Goal: Communication & Community: Answer question/provide support

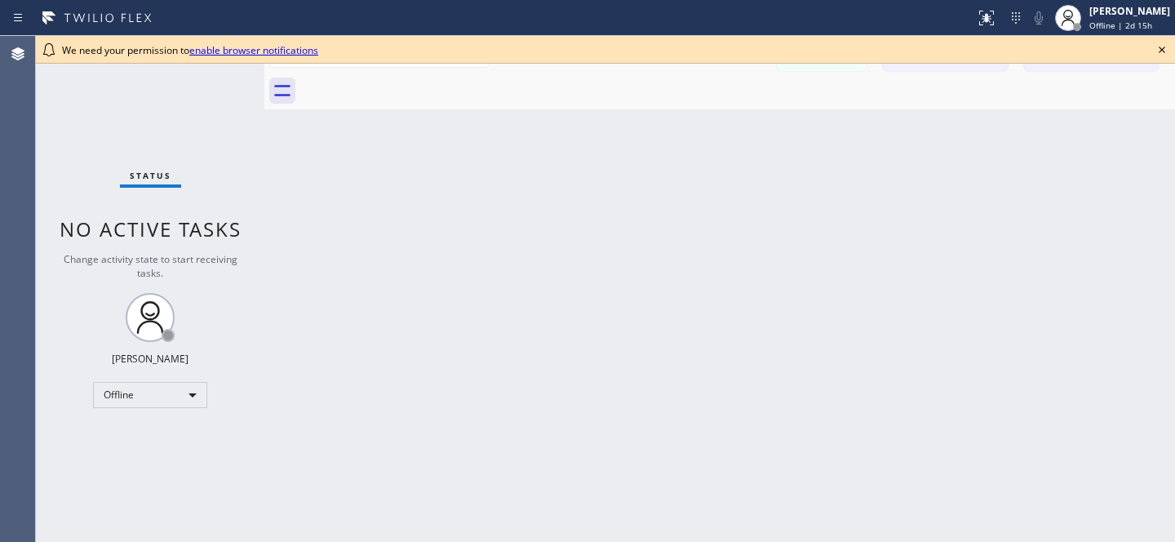
click at [1160, 51] on icon at bounding box center [1162, 50] width 7 height 7
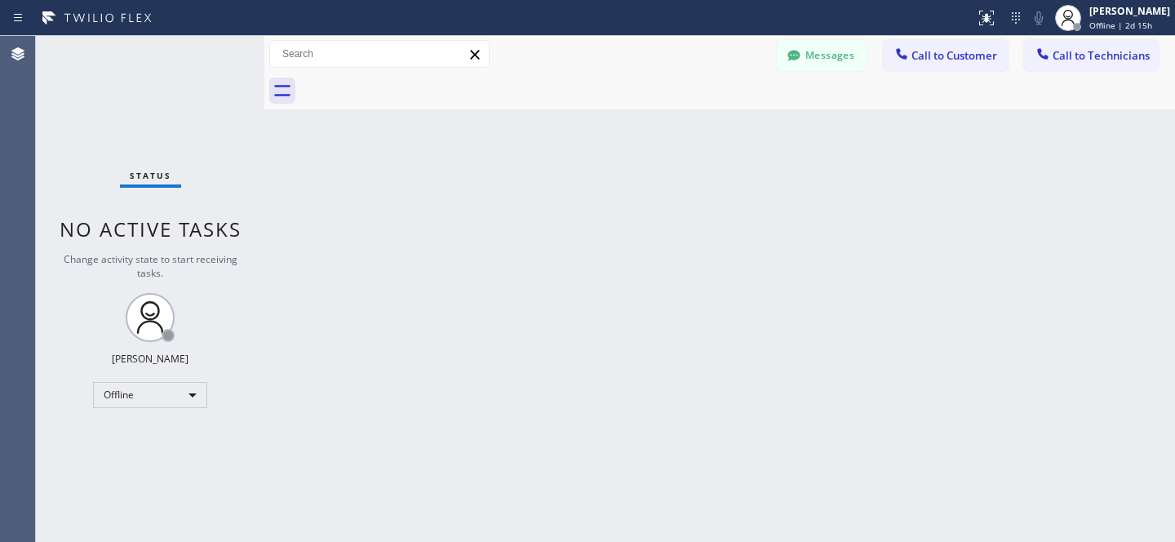
drag, startPoint x: 841, startPoint y: 61, endPoint x: 650, endPoint y: 125, distance: 201.3
click at [841, 60] on button "Messages" at bounding box center [822, 55] width 90 height 31
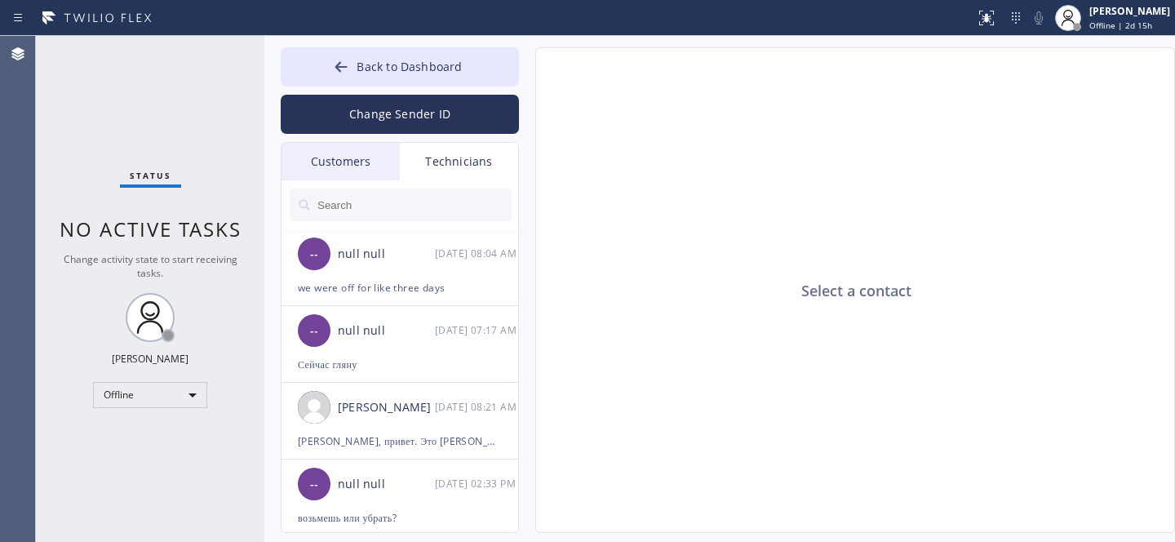
click at [344, 167] on div "Customers" at bounding box center [341, 162] width 118 height 38
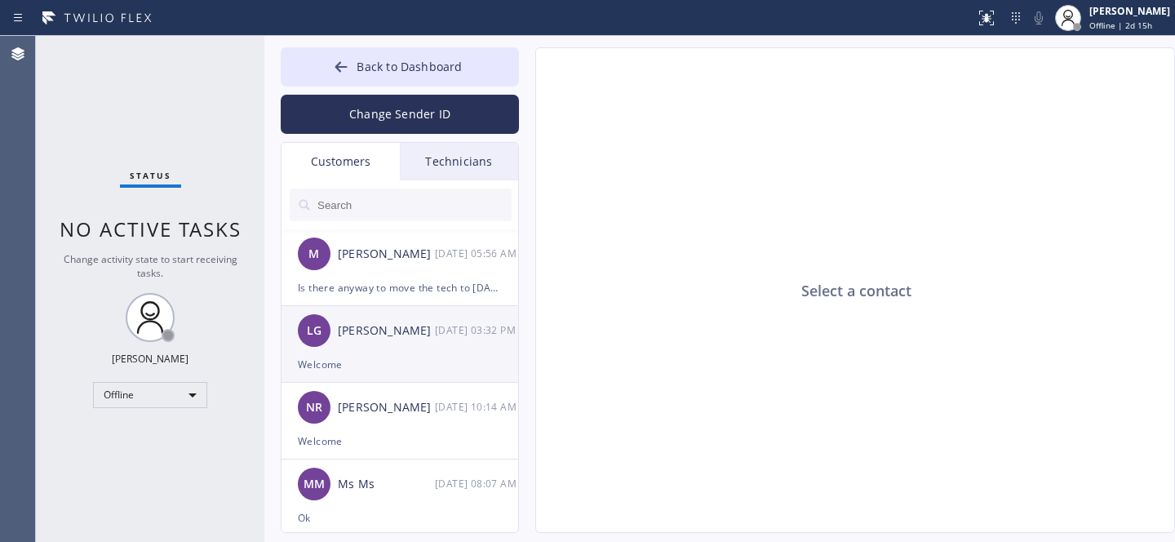
click at [427, 357] on div "Welcome" at bounding box center [400, 364] width 204 height 19
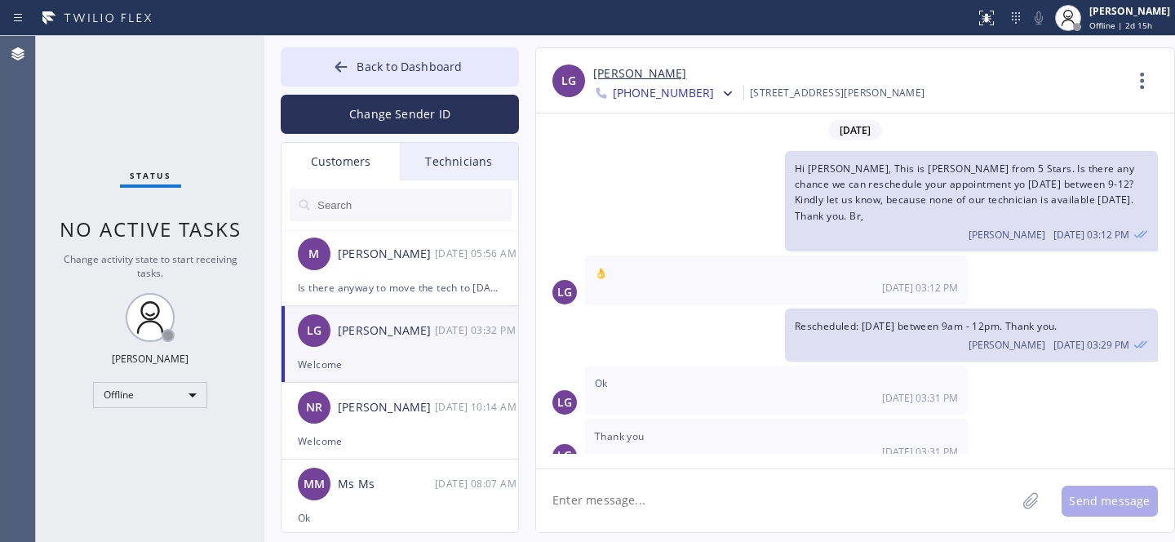
scroll to position [73, 0]
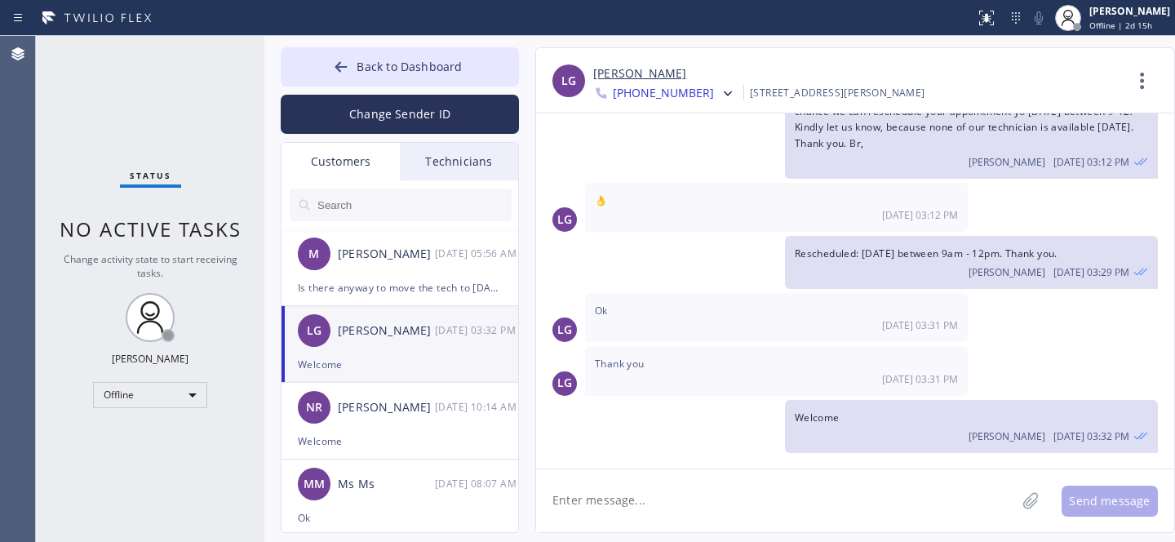
drag, startPoint x: 387, startPoint y: 268, endPoint x: 534, endPoint y: 279, distance: 148.1
click at [388, 268] on div "M [PERSON_NAME] [DATE] 05:56 AM" at bounding box center [401, 253] width 238 height 49
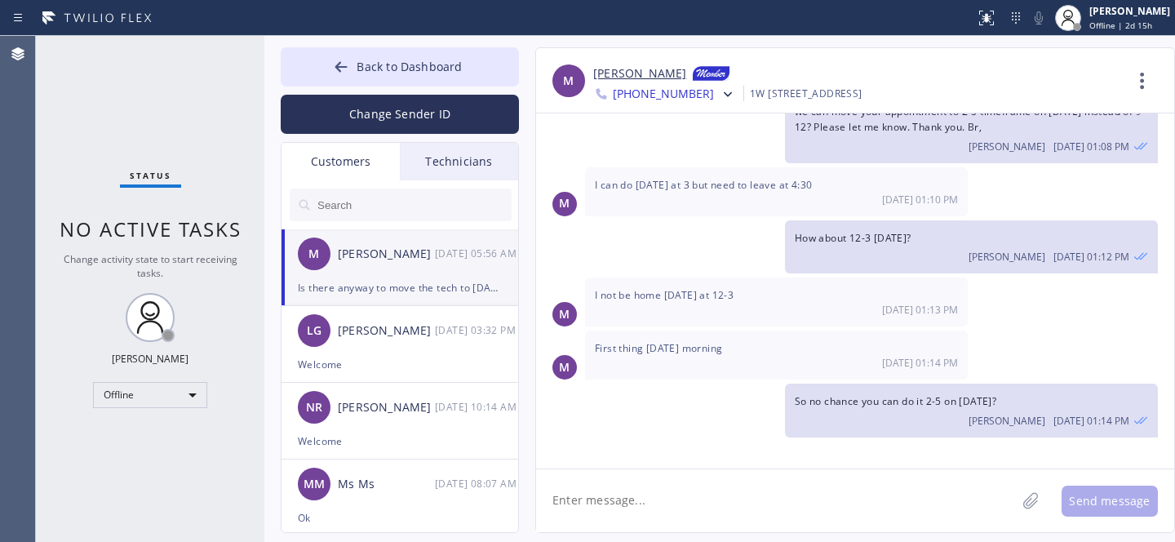
scroll to position [2254, 0]
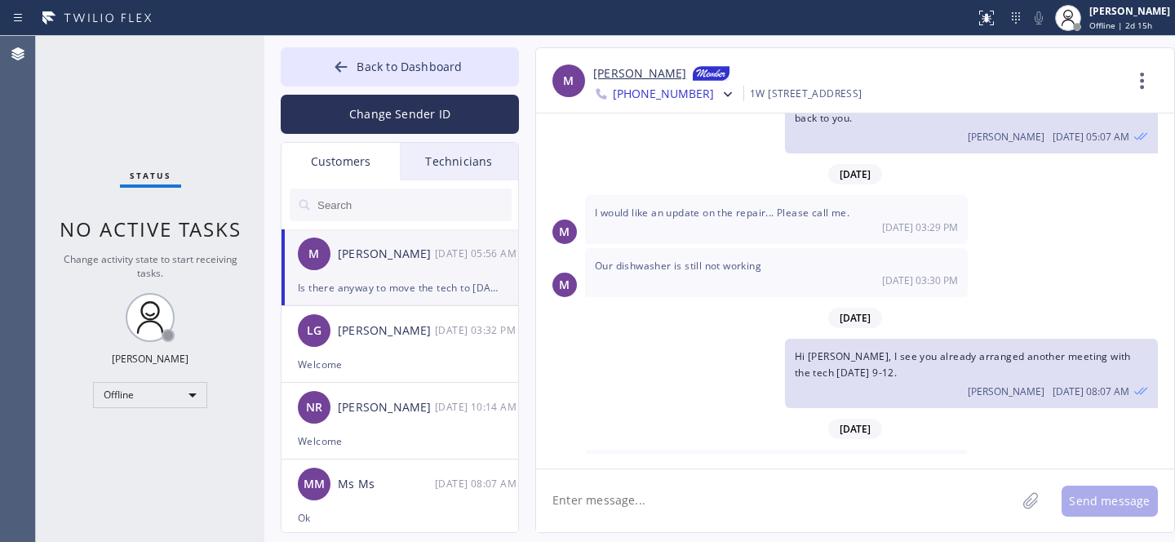
click at [654, 78] on link "[PERSON_NAME]" at bounding box center [639, 74] width 93 height 20
click at [699, 482] on textarea at bounding box center [776, 500] width 480 height 63
click at [693, 494] on textarea at bounding box center [776, 500] width 480 height 63
click at [716, 502] on textarea at bounding box center [776, 500] width 480 height 63
type textarea "H"
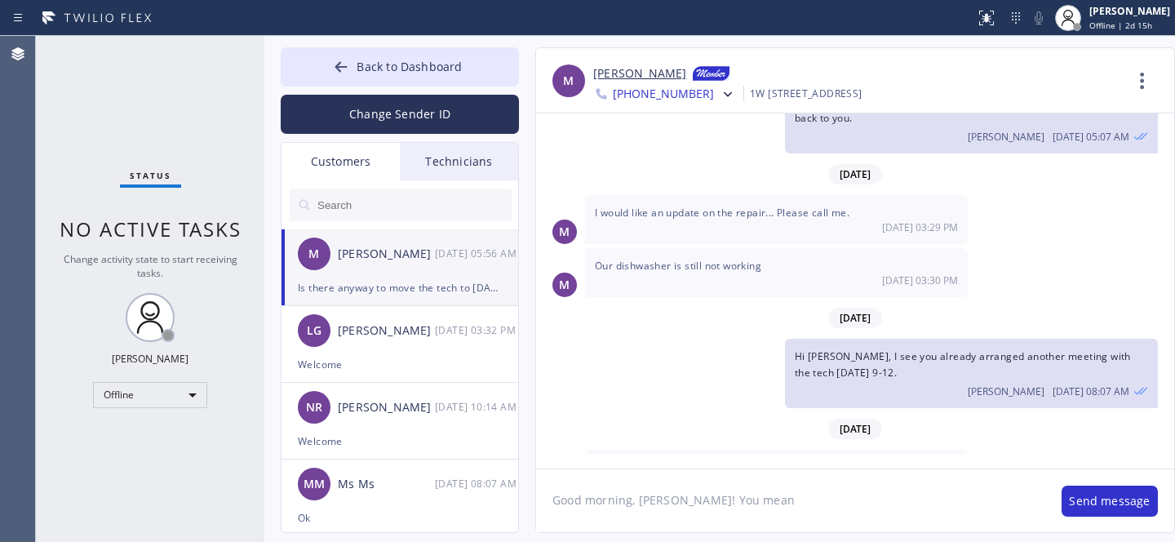
paste textarea "[DATE]"
type textarea "Good morning, [PERSON_NAME]! You mean [DATE] between 9-12?"
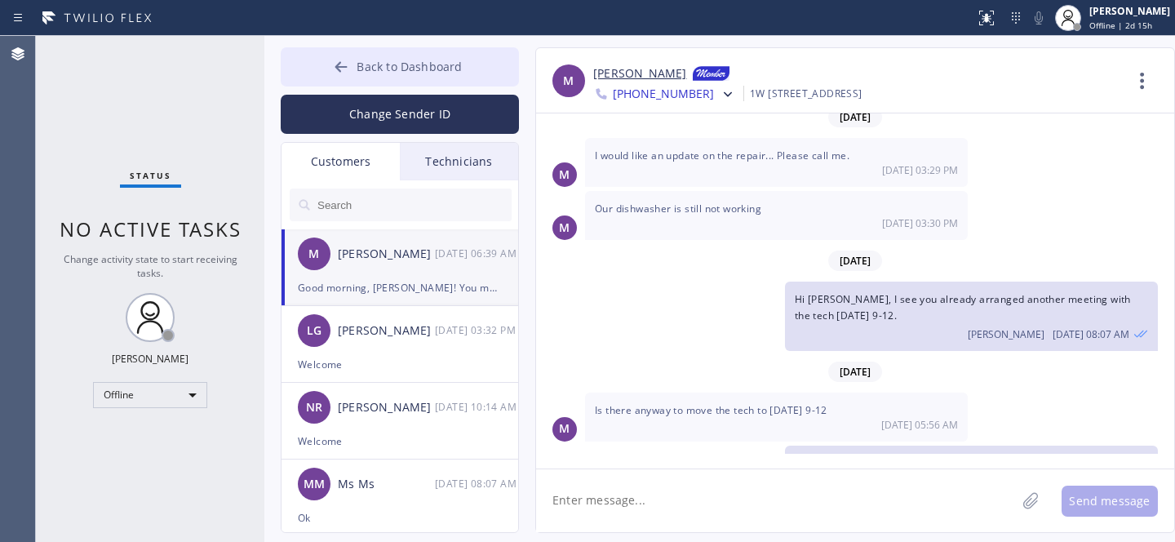
click at [378, 83] on button "Back to Dashboard" at bounding box center [400, 66] width 238 height 39
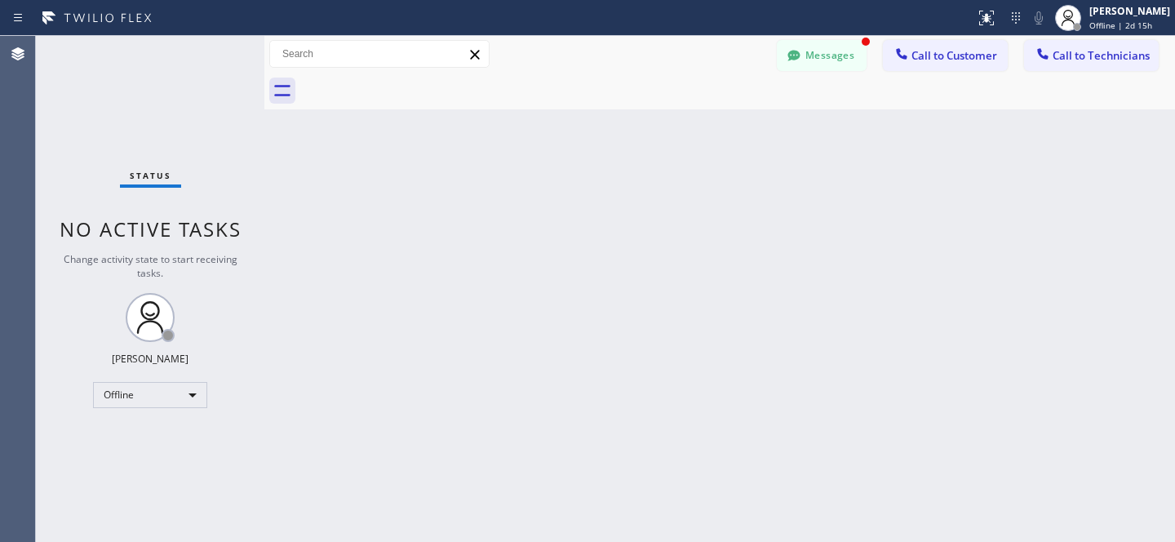
scroll to position [2363, 0]
drag, startPoint x: 837, startPoint y: 55, endPoint x: 625, endPoint y: 148, distance: 231.3
click at [836, 55] on button "Messages" at bounding box center [822, 55] width 90 height 31
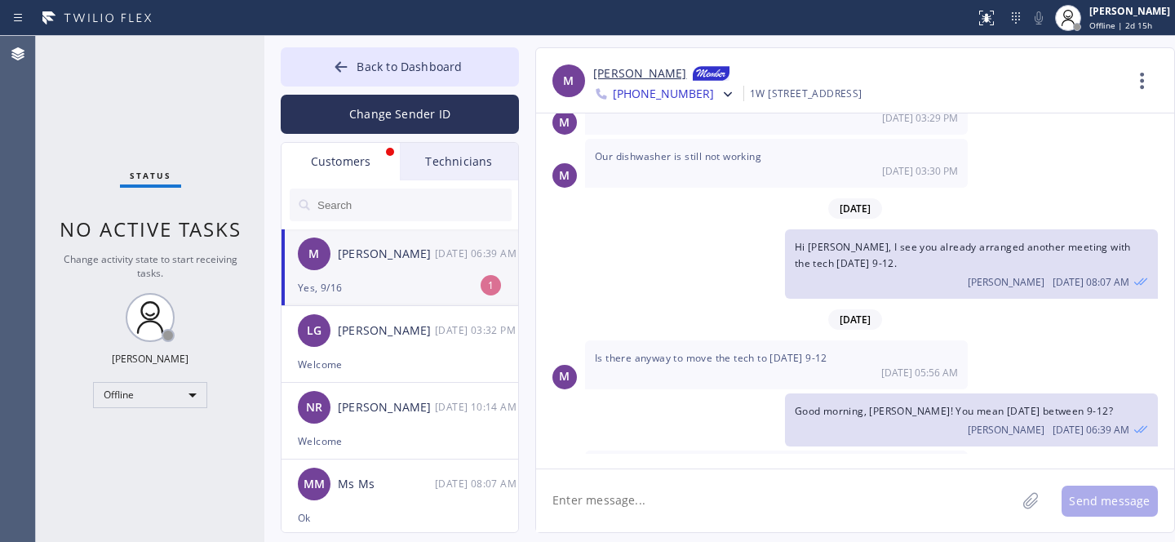
click at [414, 274] on div "M [PERSON_NAME] [DATE] 06:39 AM" at bounding box center [401, 253] width 238 height 49
click at [633, 490] on textarea at bounding box center [776, 500] width 480 height 63
type textarea "L"
type textarea "Let me check..."
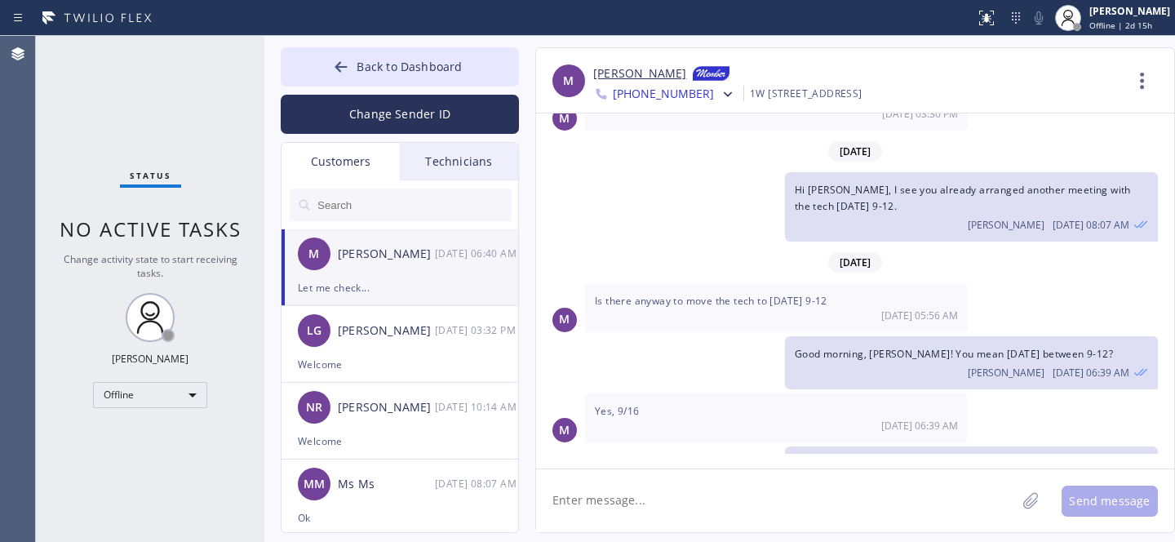
click at [863, 95] on div "1W [STREET_ADDRESS]" at bounding box center [806, 93] width 113 height 19
copy div "60613"
click at [611, 69] on link "[PERSON_NAME]" at bounding box center [639, 74] width 93 height 20
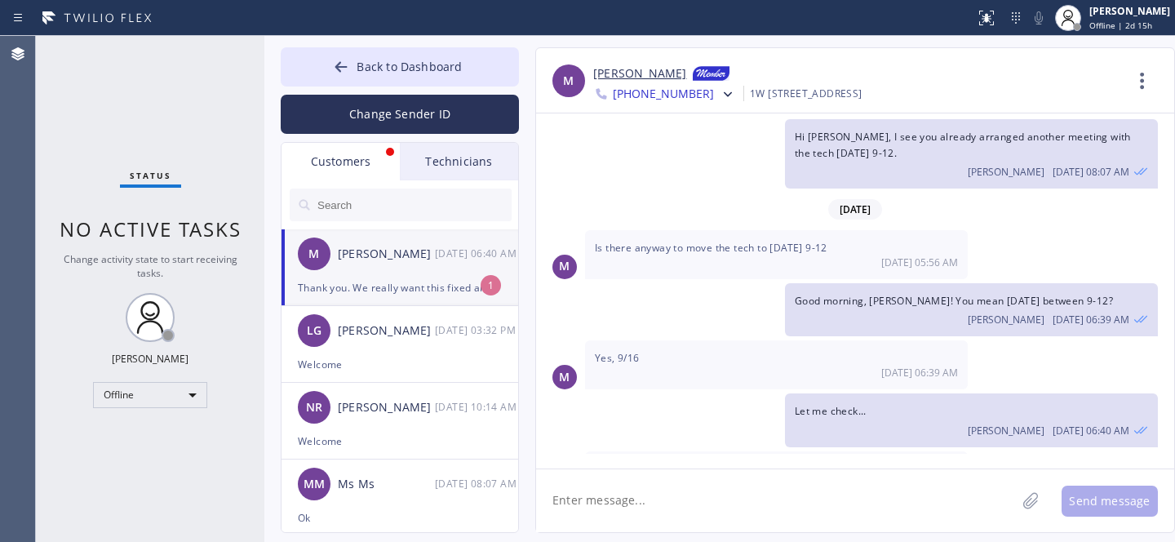
click at [397, 273] on div "M [PERSON_NAME] [DATE] 06:40 AM" at bounding box center [401, 253] width 238 height 49
click at [366, 261] on div "[PERSON_NAME]" at bounding box center [386, 254] width 97 height 19
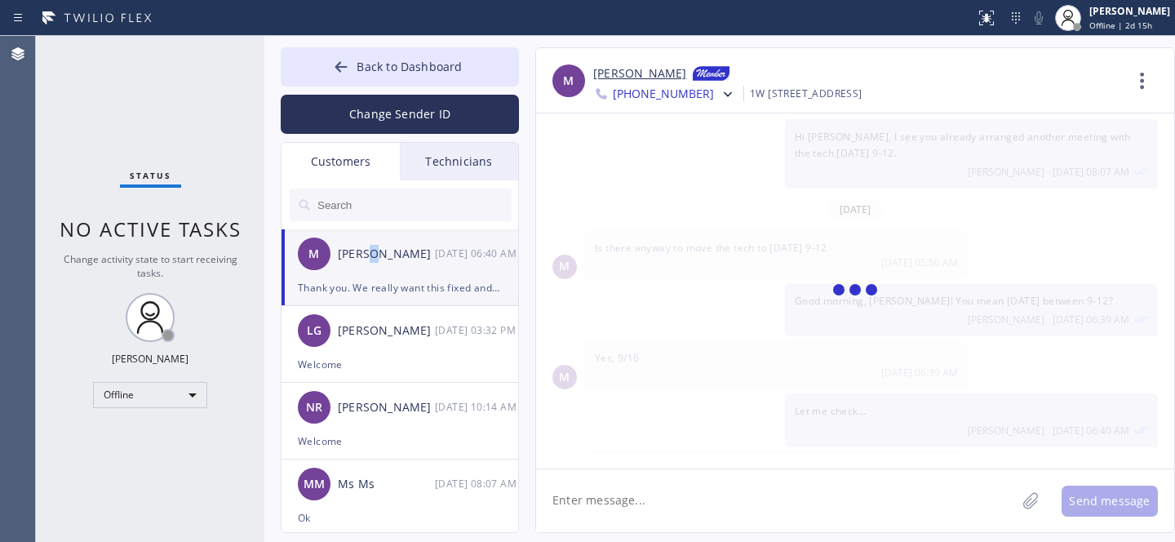
click at [646, 510] on textarea at bounding box center [776, 500] width 480 height 63
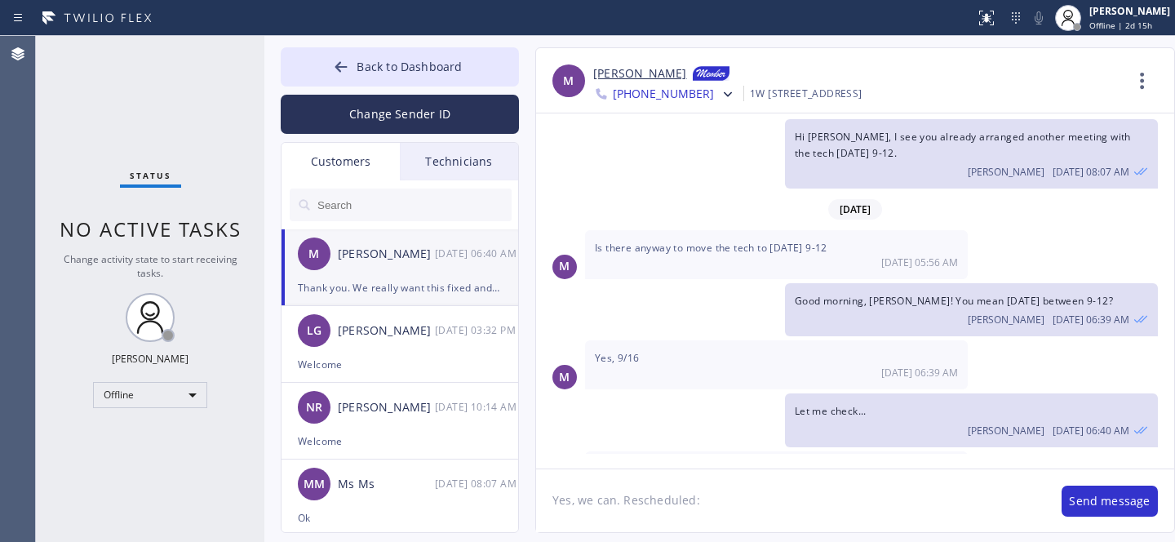
paste textarea "[DATE] 9am - 12pm"
click at [765, 493] on textarea "Yes, we can. Rescheduled: [DATE] 9am - 12pm." at bounding box center [790, 500] width 509 height 63
type textarea "Yes, we can. Rescheduled: [DATE] between 9am - 12pm."
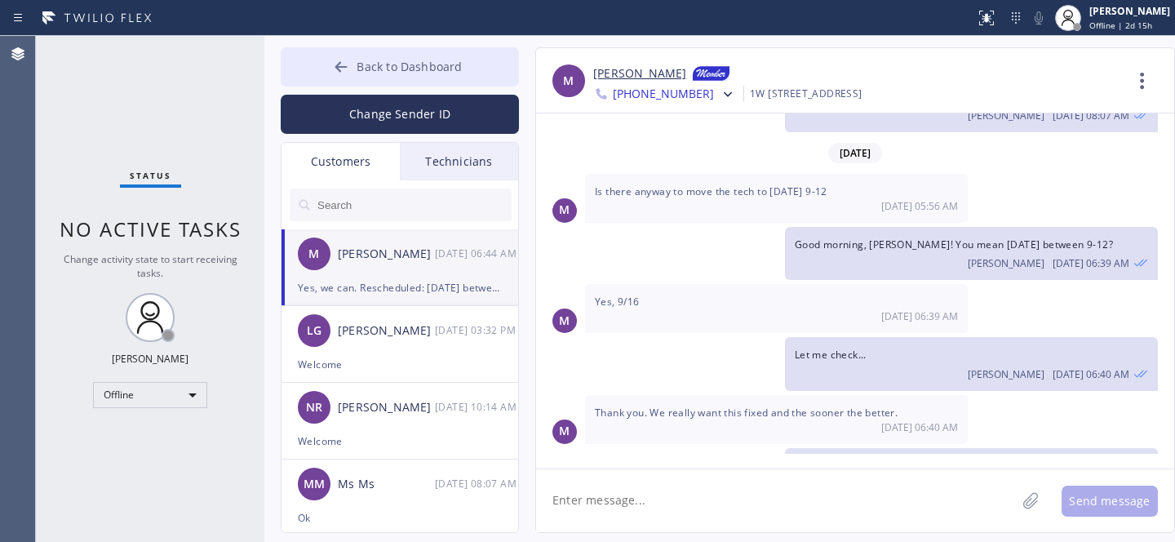
click at [388, 76] on button "Back to Dashboard" at bounding box center [400, 66] width 238 height 39
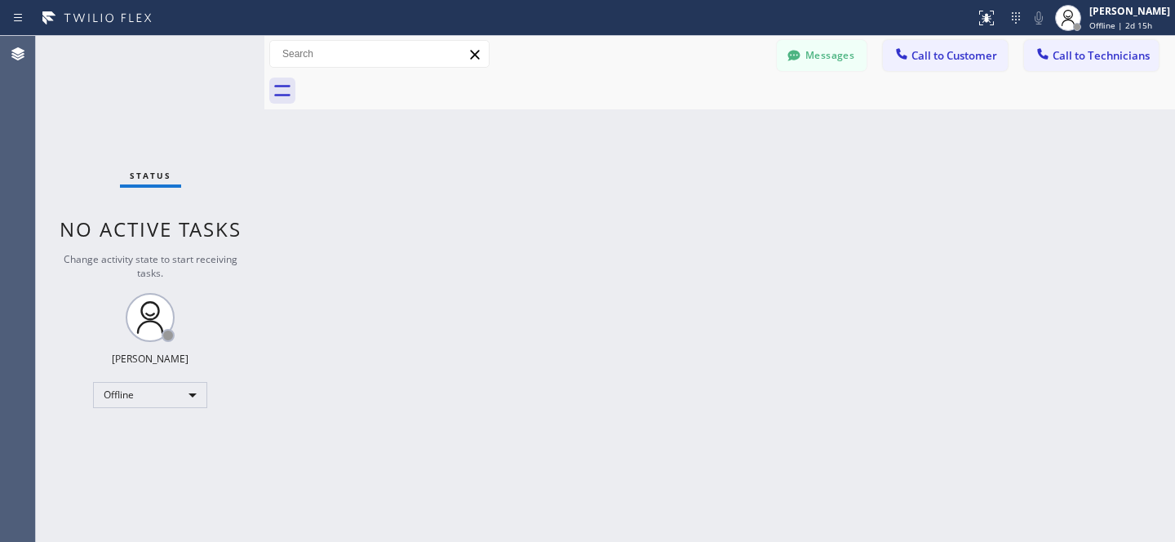
click at [780, 217] on div "Back to Dashboard Change Sender ID Customers Technicians M [PERSON_NAME] [DATE]…" at bounding box center [719, 289] width 911 height 506
click at [817, 52] on button "Messages" at bounding box center [822, 55] width 90 height 31
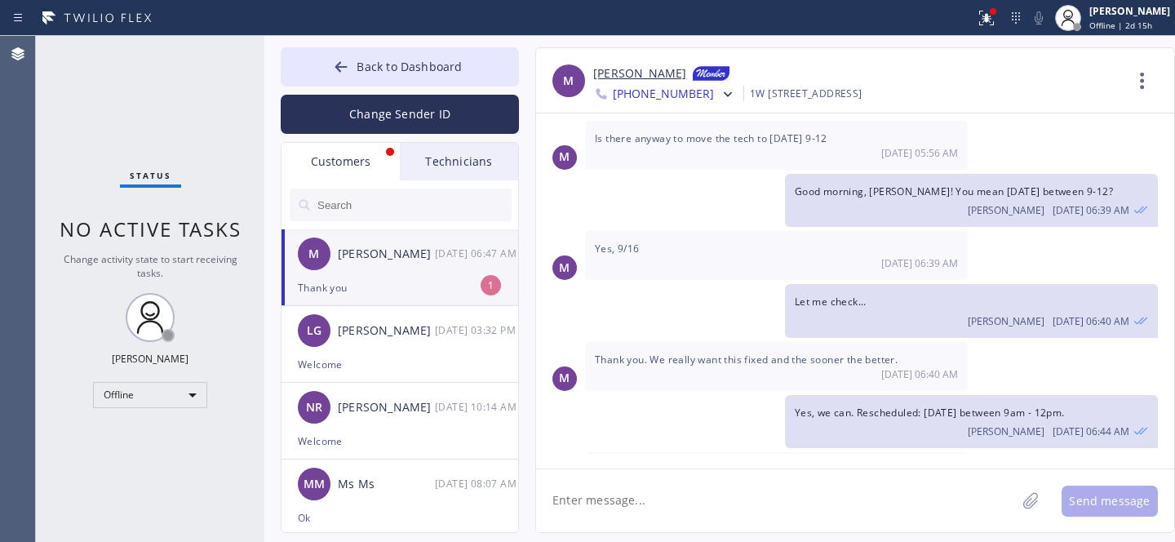
click at [397, 280] on div "Thank you" at bounding box center [400, 287] width 204 height 19
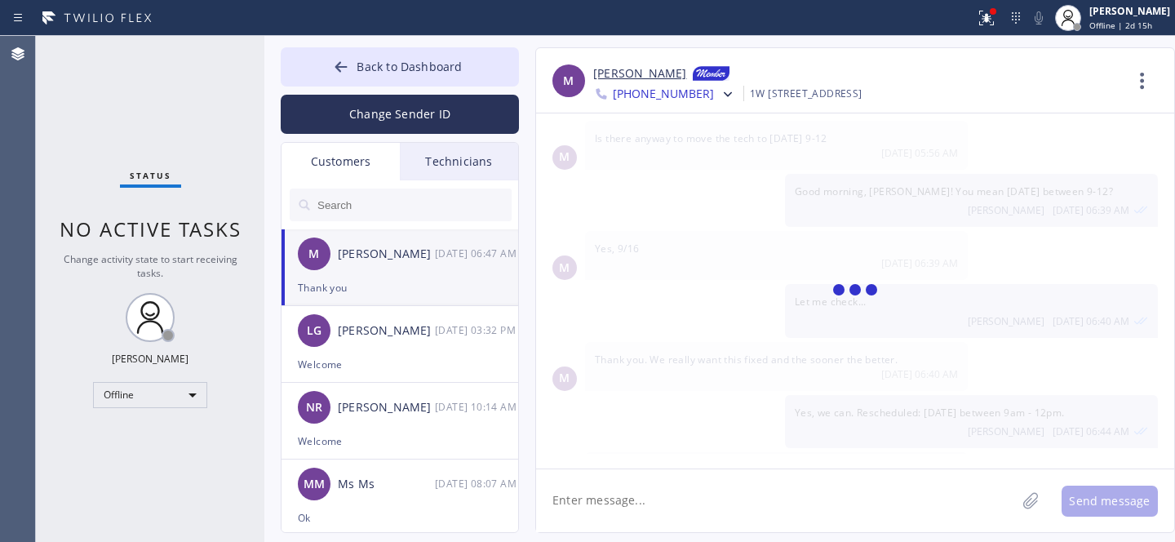
click at [760, 500] on textarea at bounding box center [776, 500] width 480 height 63
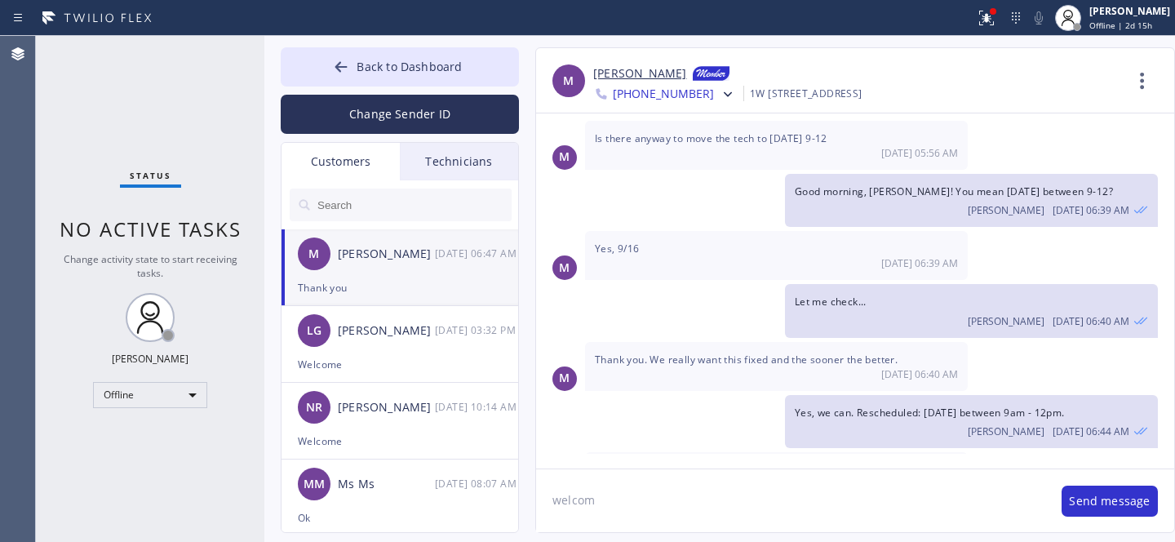
type textarea "welcome"
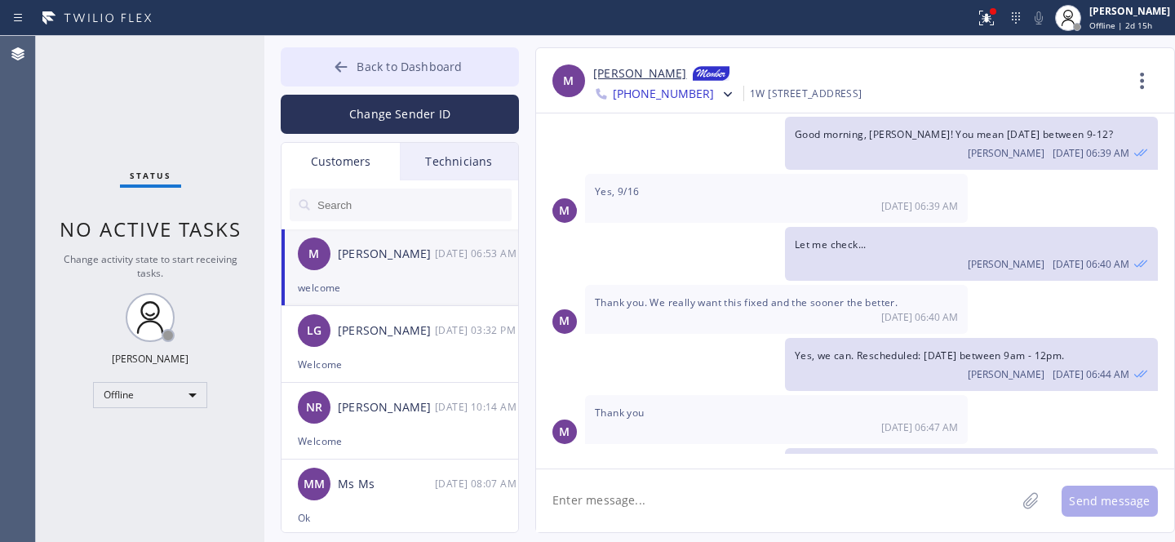
drag, startPoint x: 413, startPoint y: 60, endPoint x: 406, endPoint y: 52, distance: 11.0
click at [413, 60] on span "Back to Dashboard" at bounding box center [409, 67] width 105 height 16
